Goal: Find specific page/section: Find specific page/section

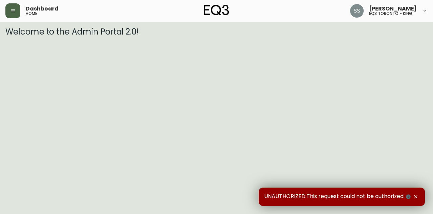
click at [14, 14] on button "button" at bounding box center [12, 10] width 15 height 15
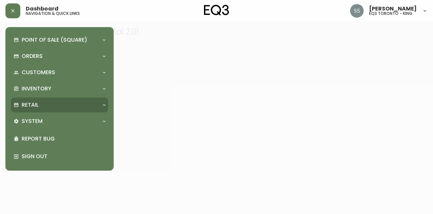
click at [52, 101] on div "Retail" at bounding box center [56, 104] width 85 height 7
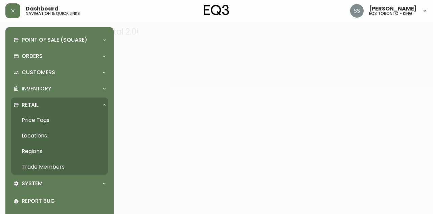
click at [52, 173] on link "Trade Members" at bounding box center [59, 167] width 97 height 16
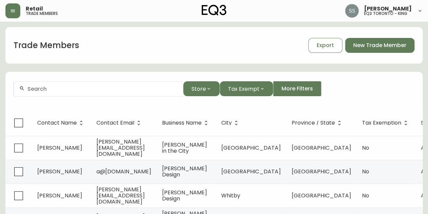
click at [64, 92] on div at bounding box center [98, 88] width 169 height 15
paste input "carrie@carrieinthecity.com"
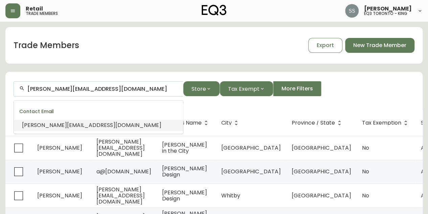
click at [89, 126] on span "carrie@carrieinthecity.com" at bounding box center [91, 125] width 139 height 8
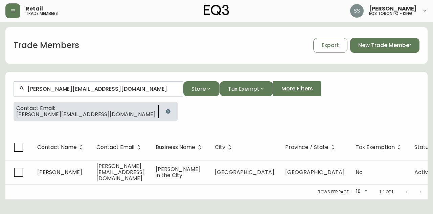
type input "carrie@carrieinthecity.com"
